Goal: Use online tool/utility: Utilize a website feature to perform a specific function

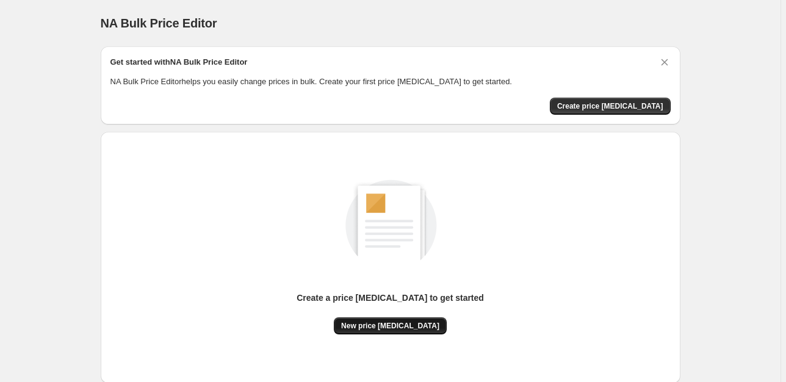
click at [387, 324] on span "New price [MEDICAL_DATA]" at bounding box center [390, 326] width 98 height 10
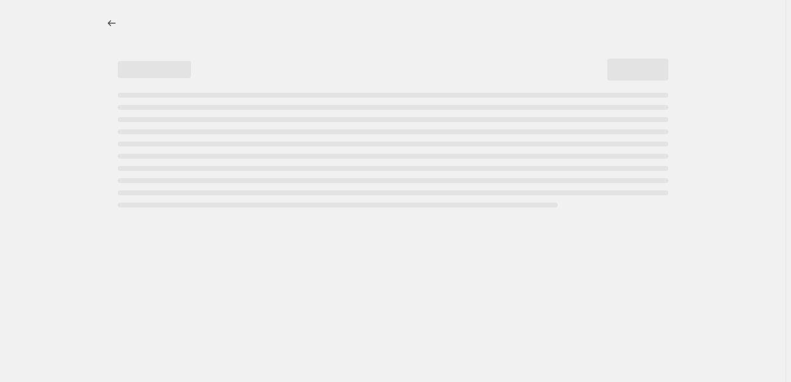
select select "percentage"
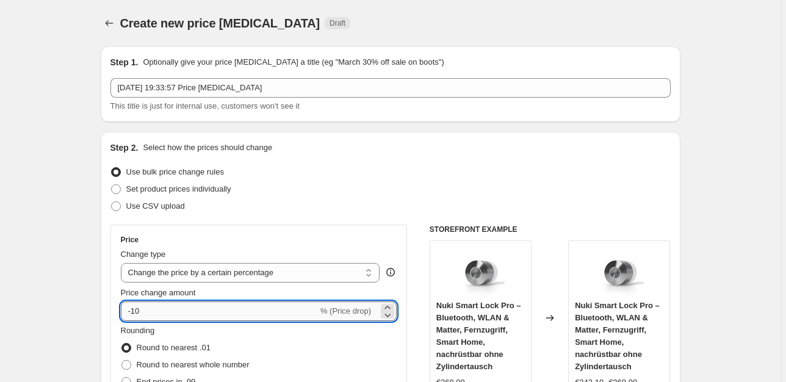
click at [171, 311] on input "-10" at bounding box center [219, 312] width 197 height 20
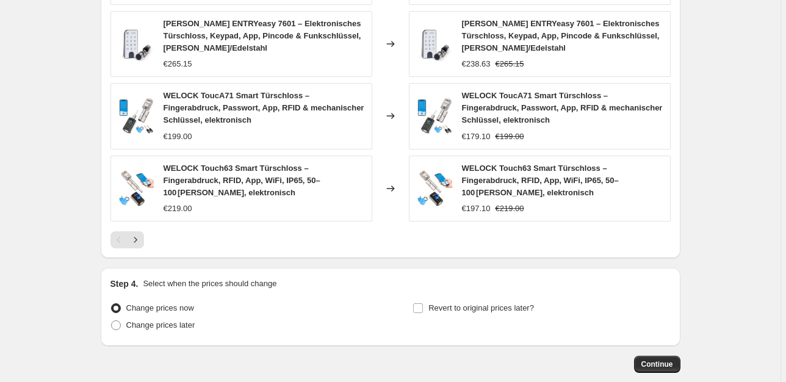
scroll to position [905, 0]
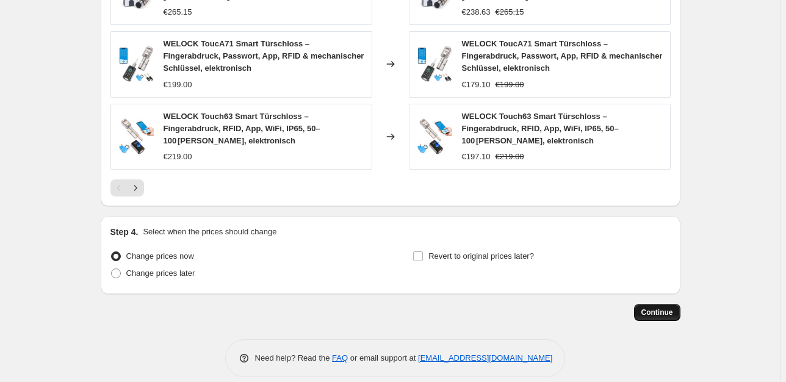
type input "-25"
click at [665, 308] on span "Continue" at bounding box center [658, 313] width 32 height 10
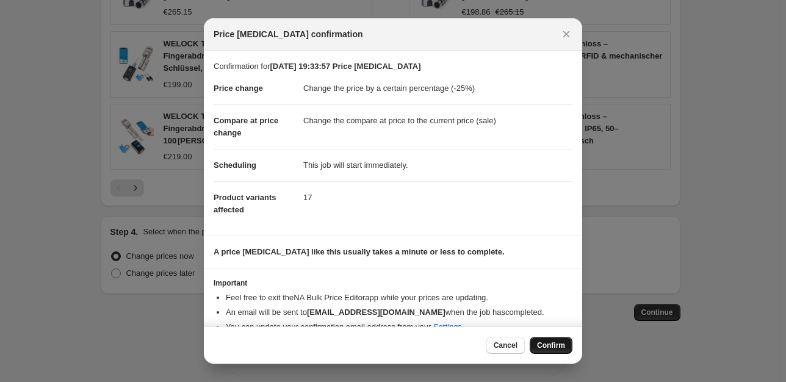
click at [555, 345] on span "Confirm" at bounding box center [551, 346] width 28 height 10
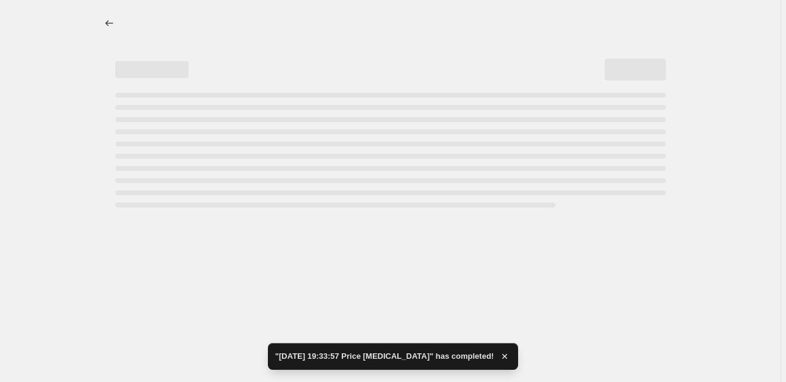
select select "percentage"
